Goal: Task Accomplishment & Management: Use online tool/utility

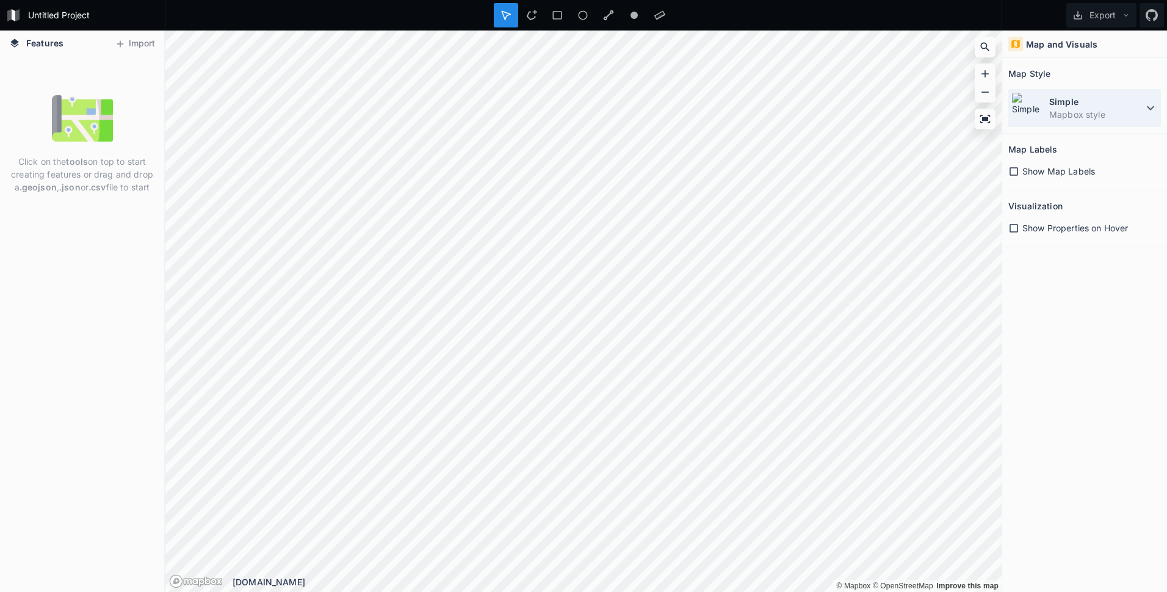
click at [1079, 108] on dd "Mapbox style" at bounding box center [1096, 114] width 94 height 13
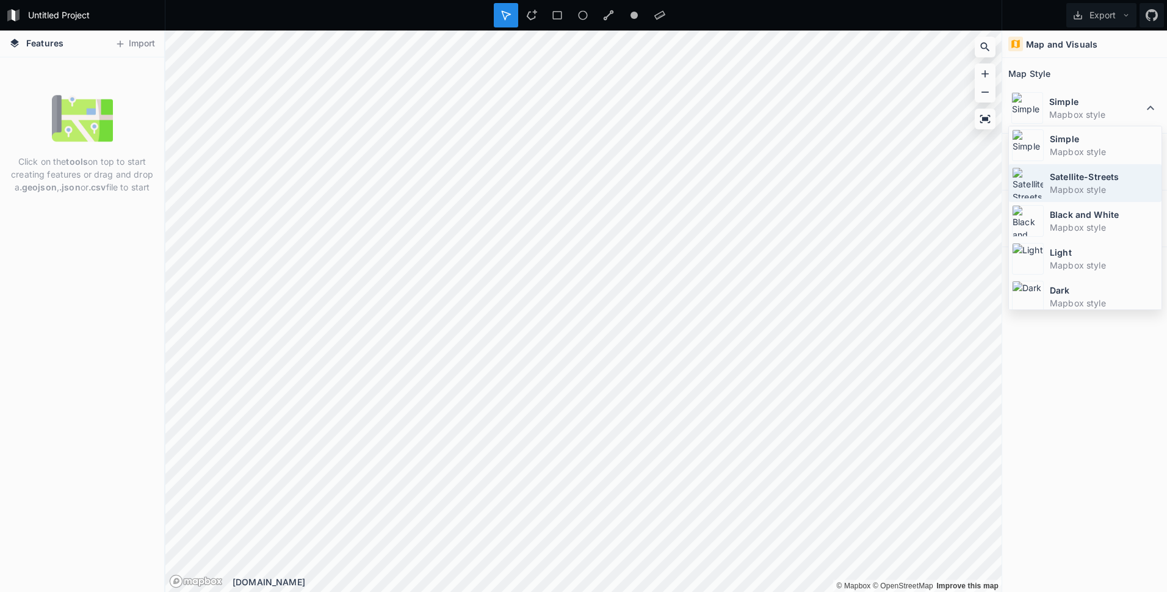
click at [1081, 179] on dt "Satellite-Streets" at bounding box center [1103, 176] width 109 height 13
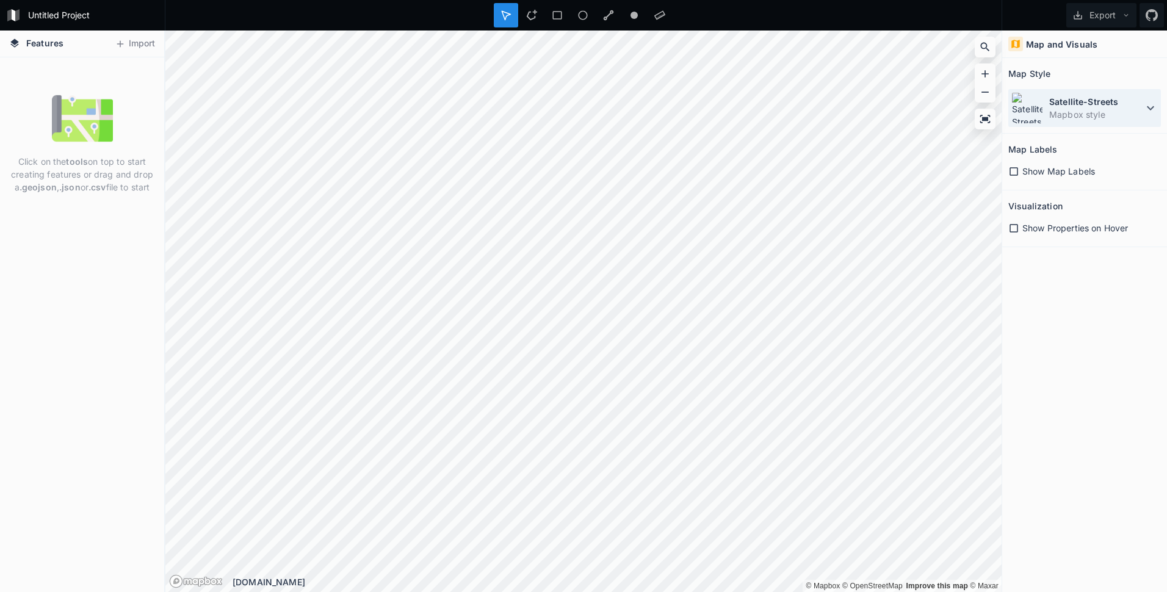
click at [1081, 98] on dt "Satellite-Streets" at bounding box center [1096, 101] width 94 height 13
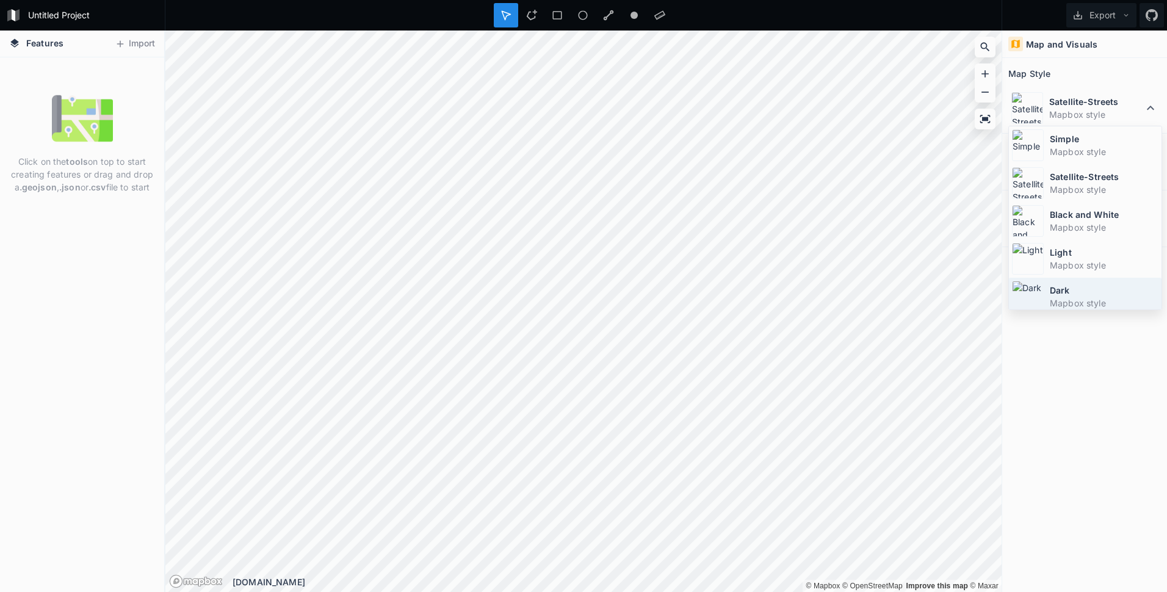
click at [1083, 287] on dt "Dark" at bounding box center [1103, 290] width 109 height 13
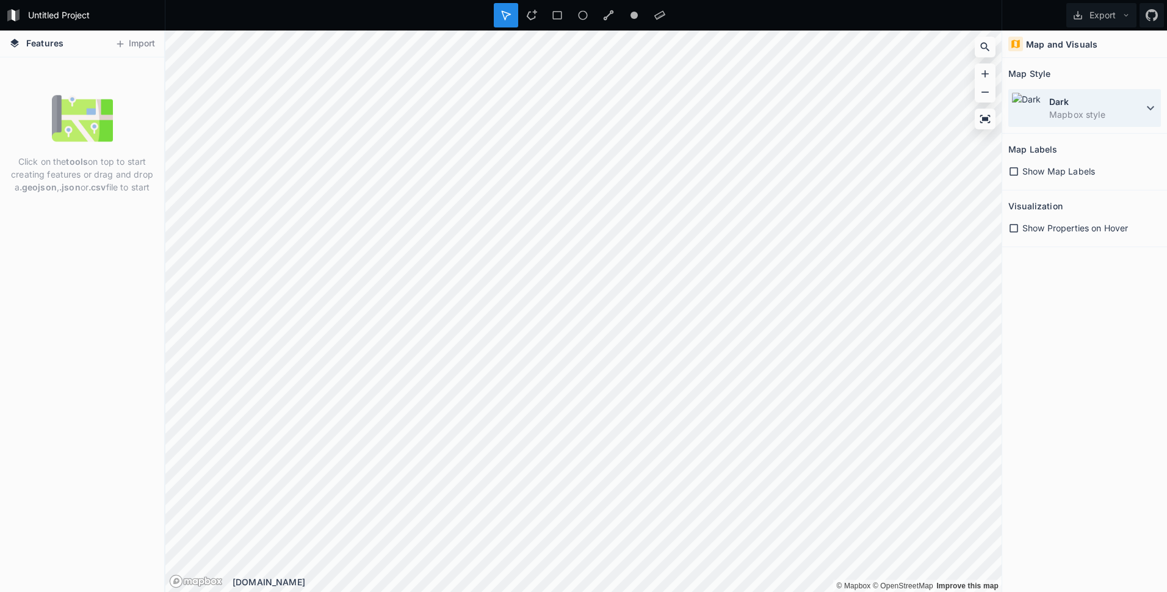
drag, startPoint x: 1057, startPoint y: 112, endPoint x: 1056, endPoint y: 123, distance: 11.0
click at [1056, 112] on dd "Mapbox style" at bounding box center [1096, 114] width 94 height 13
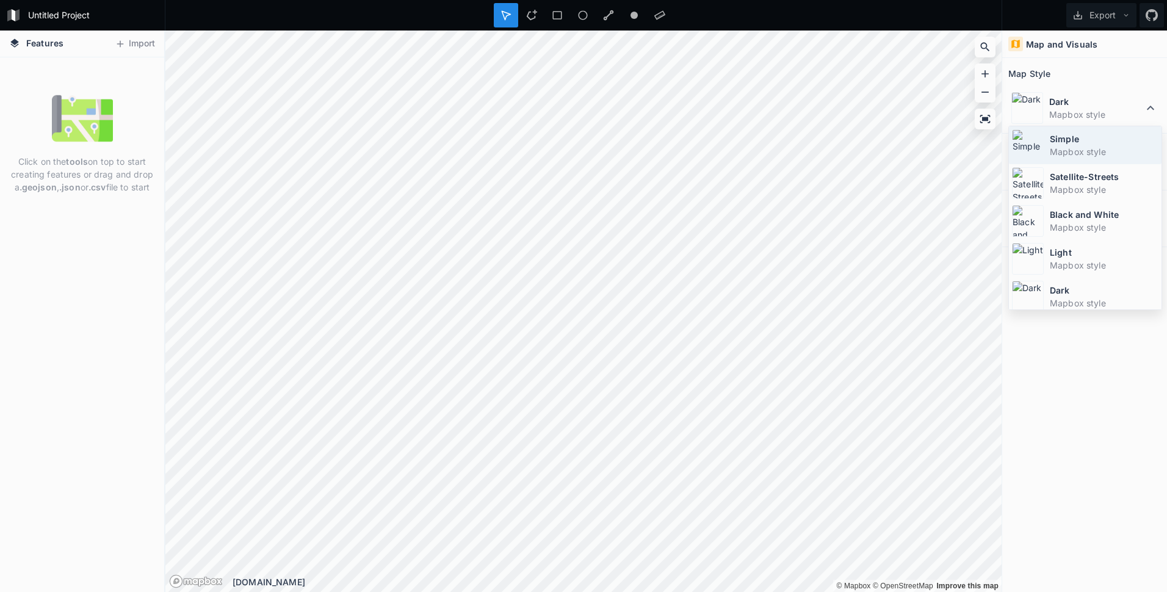
click at [1062, 143] on dt "Simple" at bounding box center [1103, 138] width 109 height 13
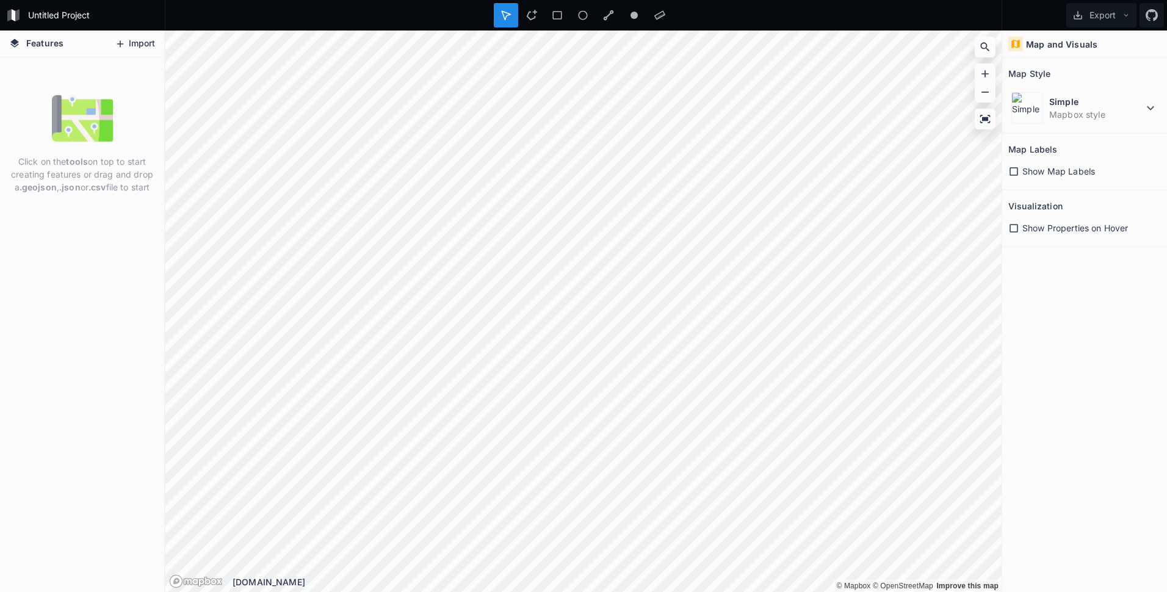
click at [126, 43] on button "Import" at bounding box center [135, 44] width 52 height 20
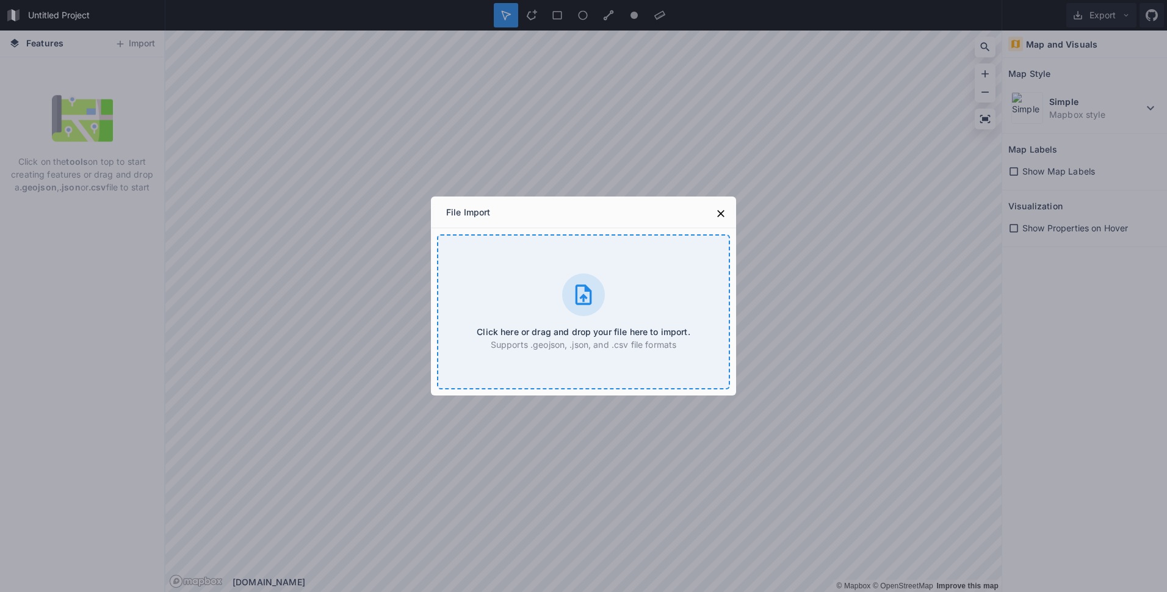
click at [612, 291] on div "Click here or drag and drop your file here to import. Supports .geojson, .json,…" at bounding box center [583, 311] width 293 height 155
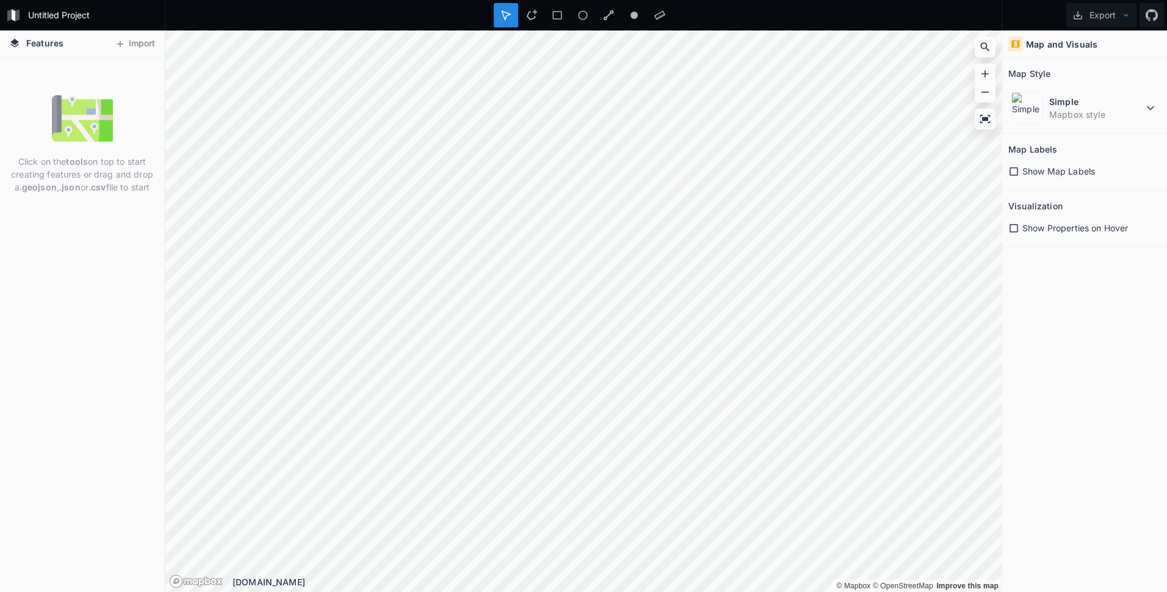
click at [113, 109] on div "Click on the tools on top to start creating features or drag and drop a .geojso…" at bounding box center [82, 144] width 164 height 112
click at [161, 32] on div "Features Import" at bounding box center [82, 44] width 164 height 27
click at [142, 42] on button "Import" at bounding box center [135, 44] width 52 height 20
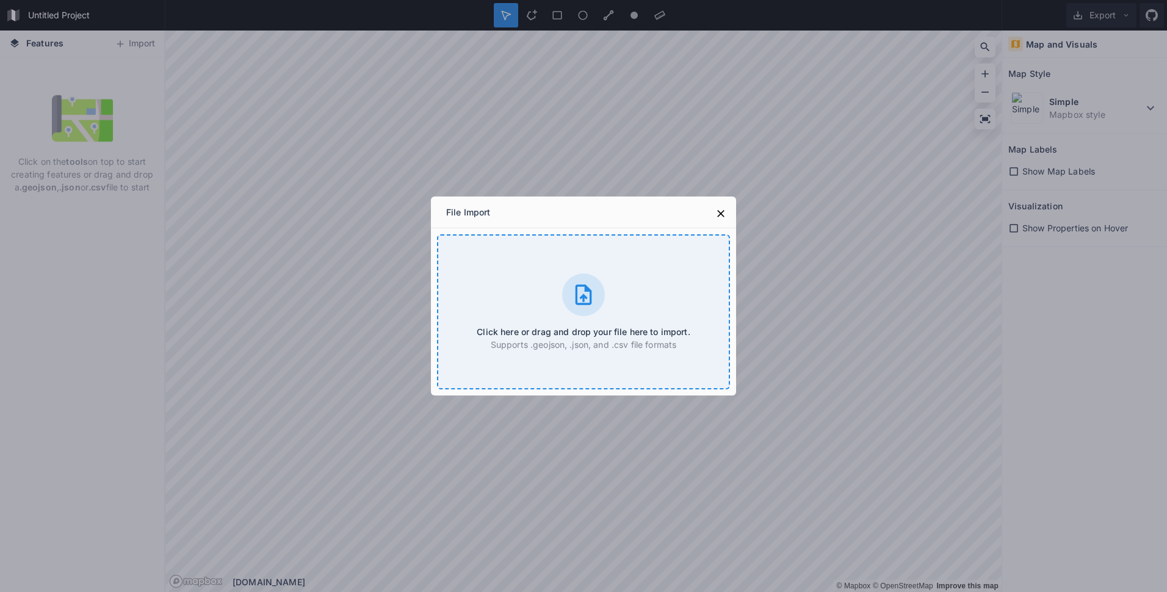
click at [596, 257] on div "Click here or drag and drop your file here to import. Supports .geojson, .json,…" at bounding box center [583, 311] width 293 height 155
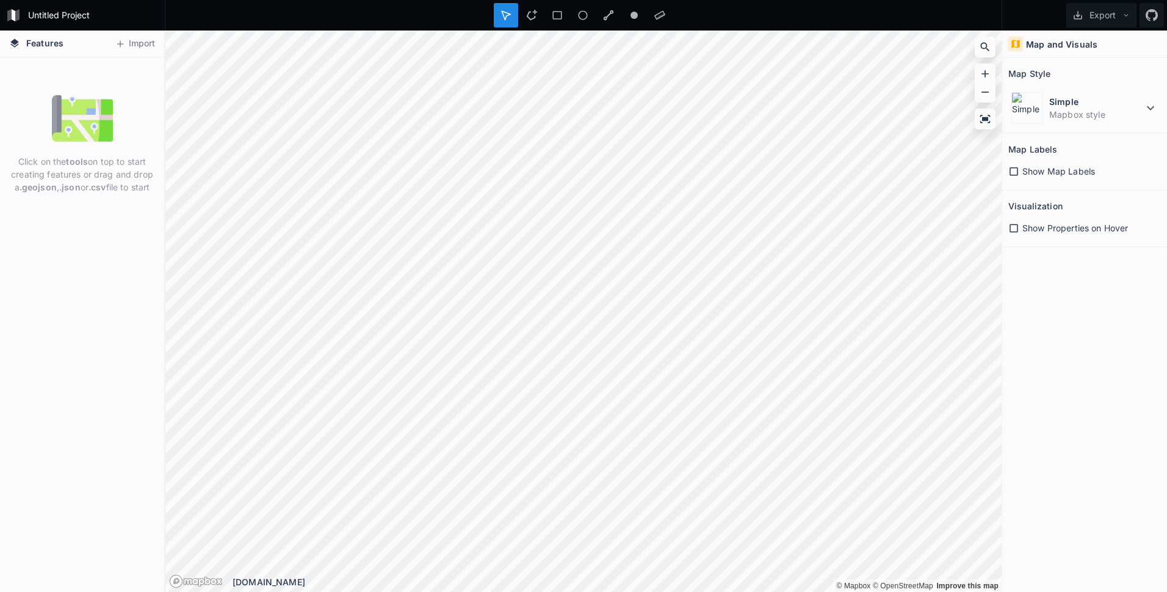
click at [1037, 174] on span "Show Map Labels" at bounding box center [1058, 171] width 73 height 13
click at [1030, 171] on span "Show Map Labels" at bounding box center [1058, 171] width 73 height 13
click at [1021, 236] on div "Show Properties on Hover" at bounding box center [1084, 227] width 153 height 25
click at [1020, 232] on div "Show Properties on Hover" at bounding box center [1084, 227] width 153 height 13
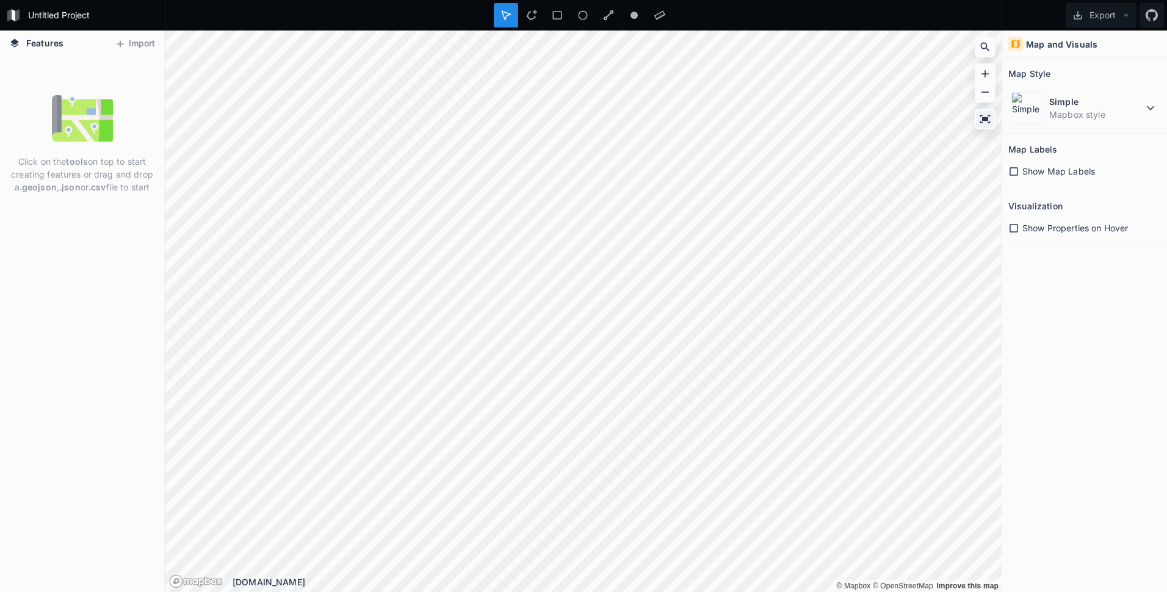
click at [982, 121] on icon at bounding box center [985, 119] width 10 height 8
click at [36, 49] on span "Features" at bounding box center [44, 43] width 37 height 13
click at [59, 108] on img at bounding box center [82, 118] width 61 height 61
